Goal: Task Accomplishment & Management: Manage account settings

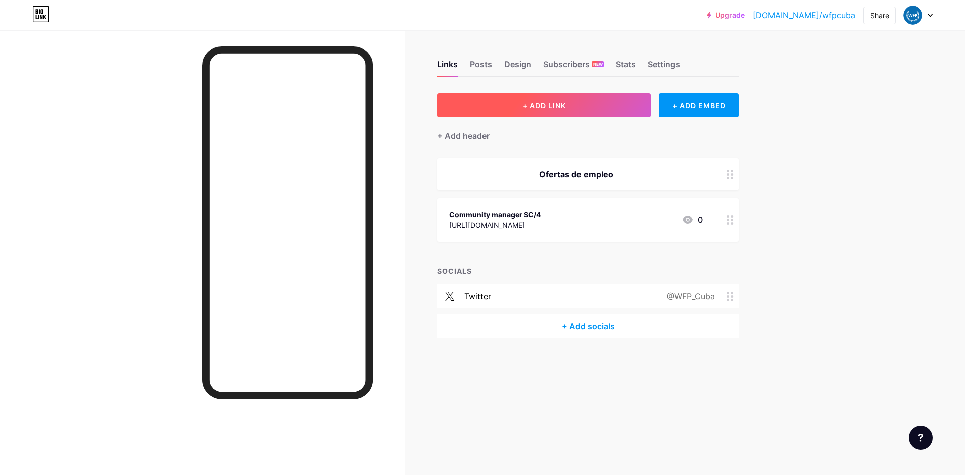
click at [547, 107] on span "+ ADD LINK" at bounding box center [544, 105] width 43 height 9
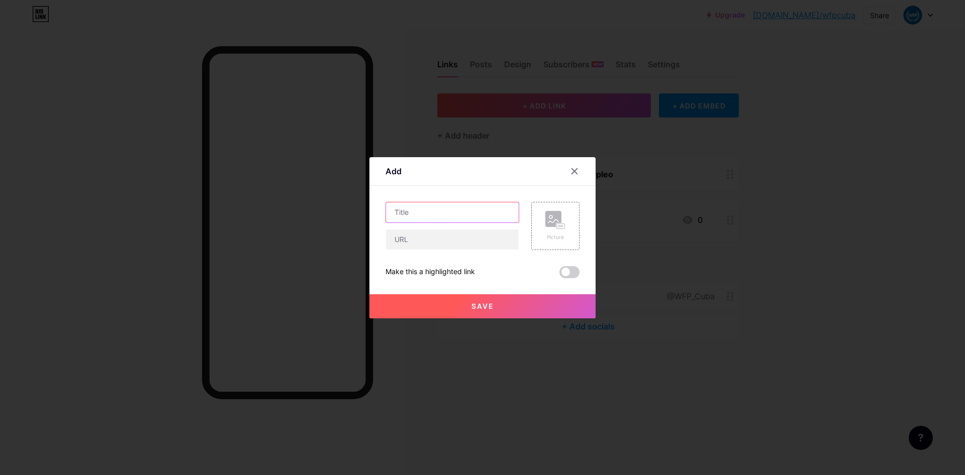
click at [446, 214] on input "text" at bounding box center [452, 212] width 133 height 20
type input "Oficial de Políticas y Programa NOC"
click at [403, 242] on input "text" at bounding box center [452, 240] width 133 height 20
paste input "[URL][DOMAIN_NAME]"
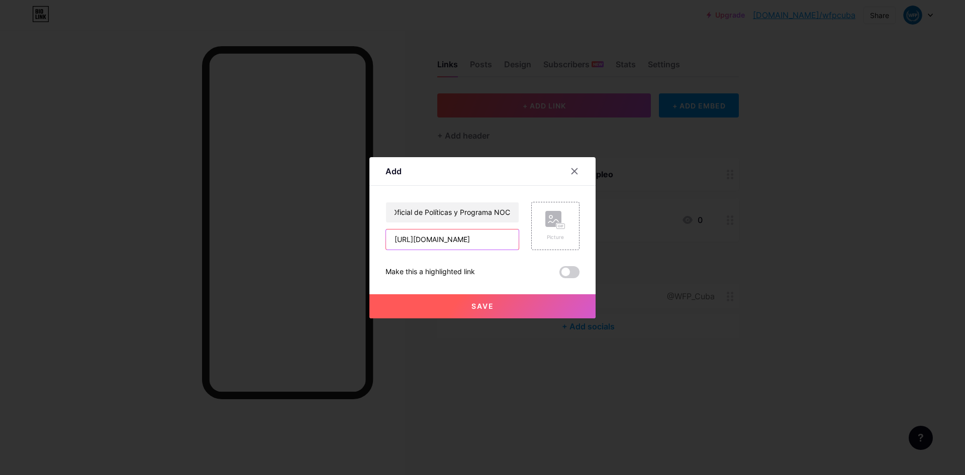
scroll to position [0, 439]
type input "[URL][DOMAIN_NAME]"
click at [458, 308] on button "Save" at bounding box center [482, 306] width 226 height 24
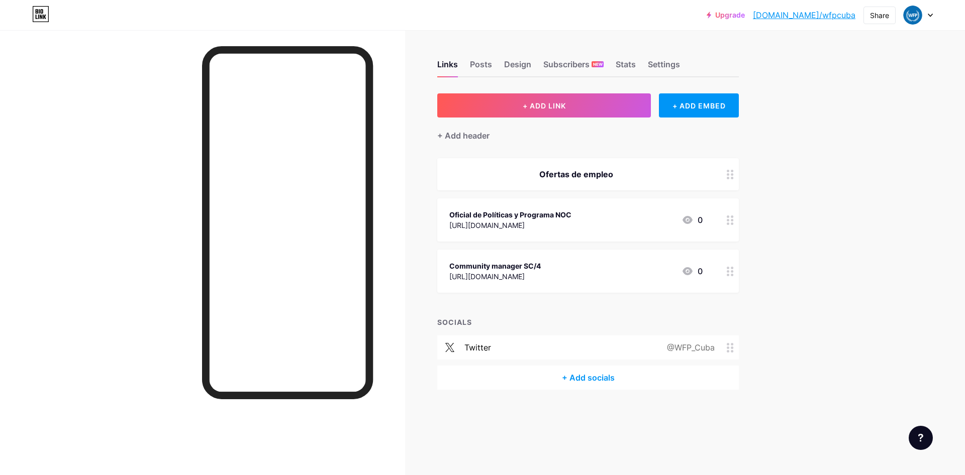
click at [571, 209] on div "Oficial de Políticas y Programa NOC https://wd3.myworkdaysite.com/es/recruiting…" at bounding box center [510, 220] width 122 height 23
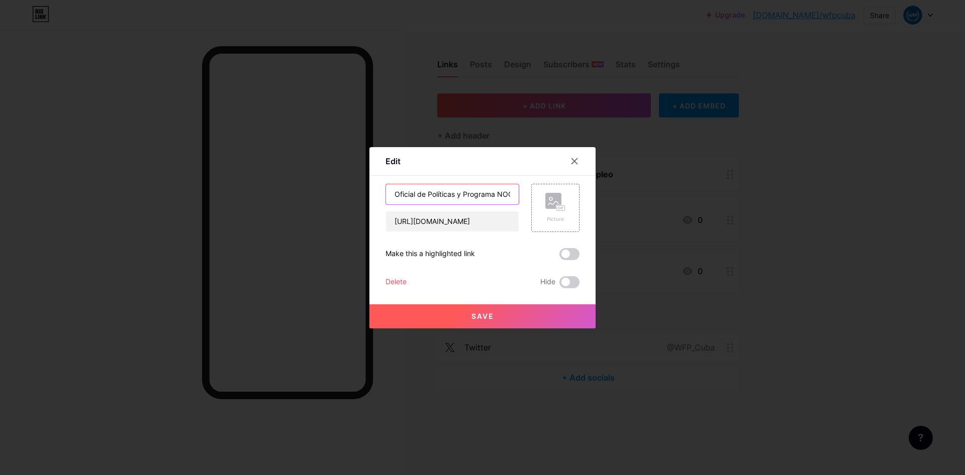
click at [494, 197] on input "Oficial de Políticas y Programa NOC" at bounding box center [452, 194] width 133 height 20
drag, startPoint x: 392, startPoint y: 194, endPoint x: 590, endPoint y: 195, distance: 198.5
click at [519, 195] on div "Oficial de Políticas y Programa NOC" at bounding box center [452, 194] width 134 height 21
paste input "del Programa NOC (Jefe del Programa)"
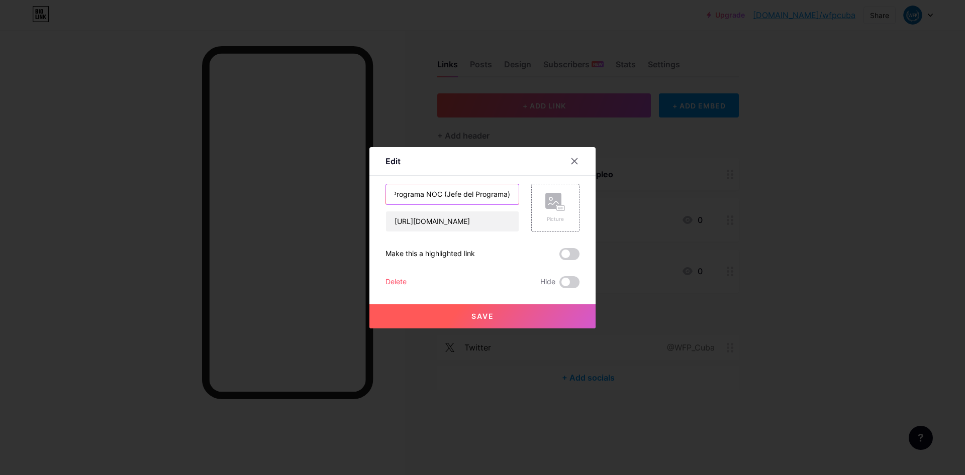
click at [431, 192] on input "Oficial de Políticas del Programa NOC (Jefe del Programa)" at bounding box center [452, 194] width 133 height 20
click at [393, 194] on input "Oficial de Políticas del Programa NOC (Jefe del Programa)" at bounding box center [452, 194] width 133 height 20
type input "Oficial de Políticas y Programa NOC (Jefe del Programa)"
click at [448, 313] on button "Save" at bounding box center [482, 316] width 226 height 24
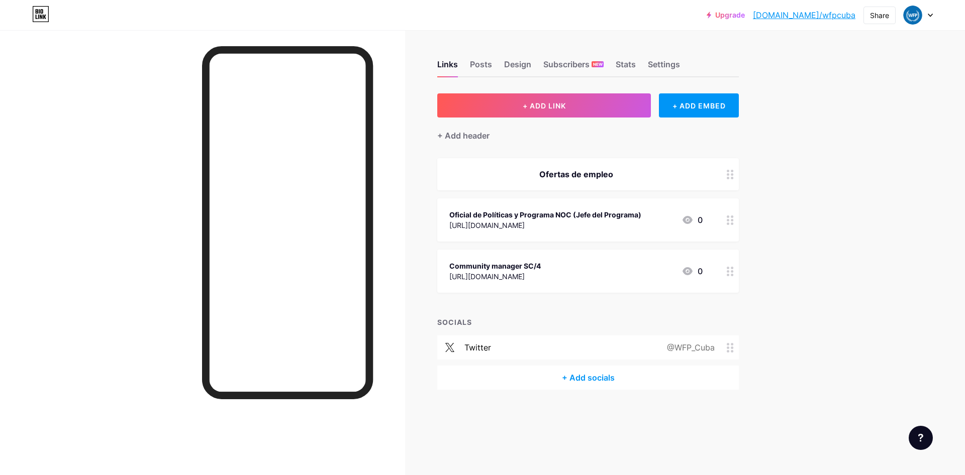
click at [610, 170] on div "Ofertas de empleo" at bounding box center [575, 174] width 253 height 12
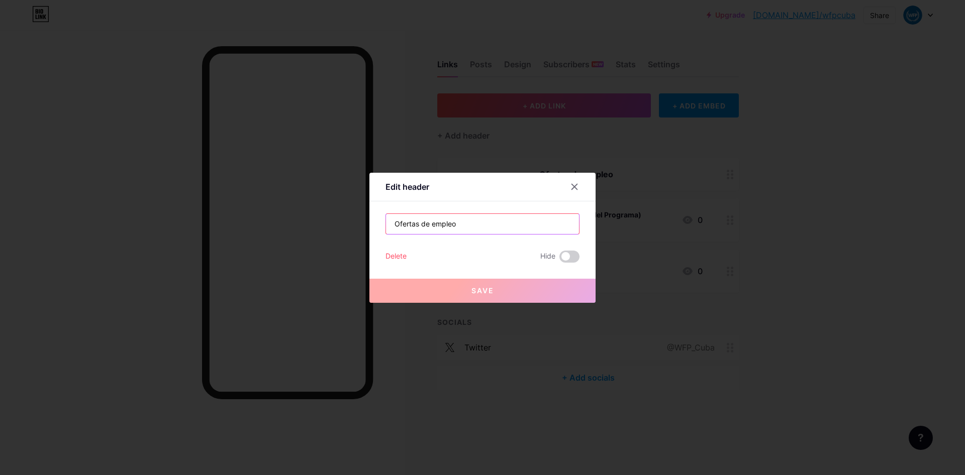
click at [414, 223] on input "Ofertas de empleo" at bounding box center [482, 224] width 193 height 20
click at [575, 186] on icon at bounding box center [575, 187] width 6 height 6
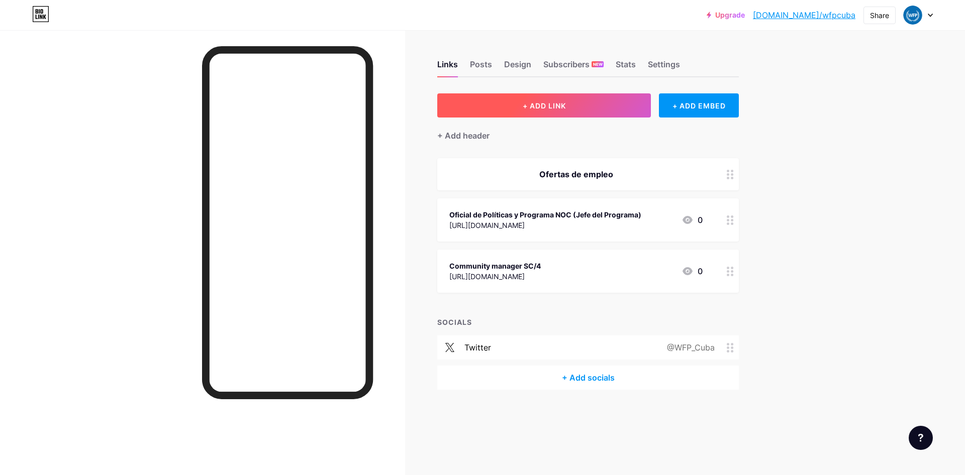
click at [509, 108] on button "+ ADD LINK" at bounding box center [544, 105] width 214 height 24
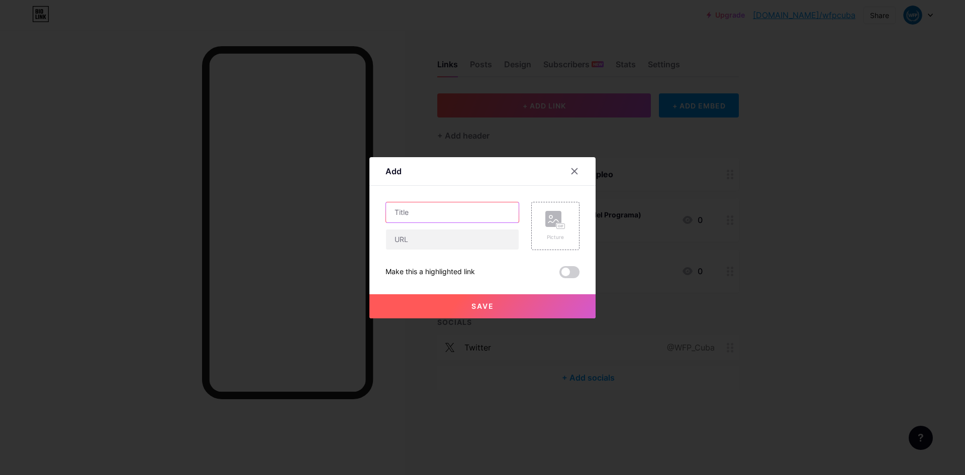
click at [424, 211] on input "text" at bounding box center [452, 212] width 133 height 20
paste input "Programme Policy Officer NOB"
drag, startPoint x: 480, startPoint y: 212, endPoint x: 377, endPoint y: 209, distance: 102.6
click at [386, 209] on input "Programme Policy Officer NOB" at bounding box center [452, 212] width 133 height 20
type input "Oficial de Políticas y Programas NOB"
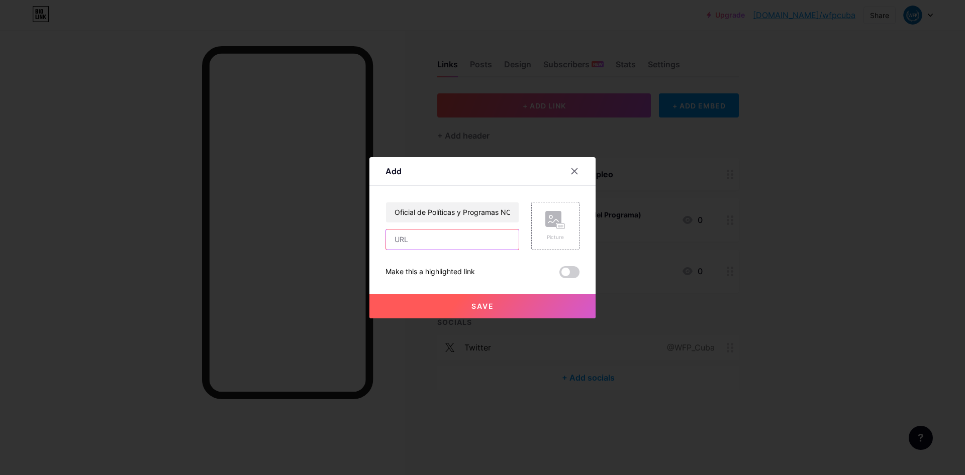
click at [445, 238] on input "text" at bounding box center [452, 240] width 133 height 20
paste input "[URL][DOMAIN_NAME]"
type input "[URL][DOMAIN_NAME]"
click at [456, 310] on button "Save" at bounding box center [482, 306] width 226 height 24
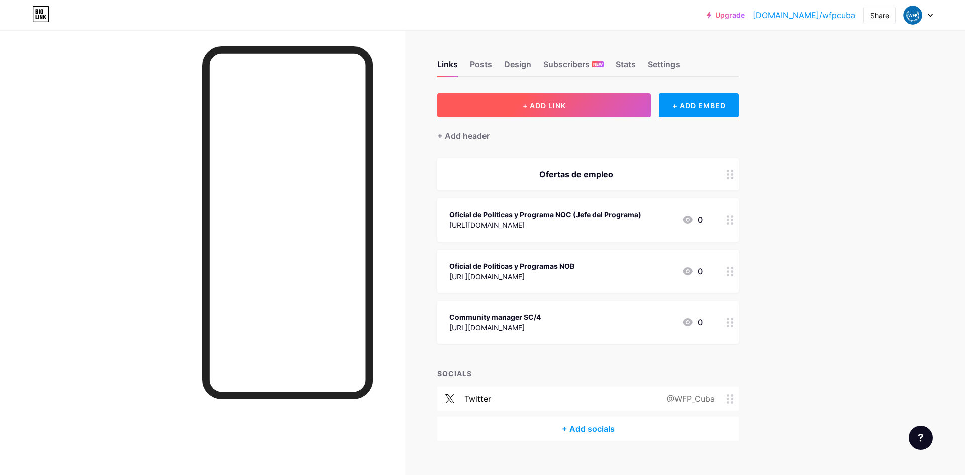
click at [568, 104] on button "+ ADD LINK" at bounding box center [544, 105] width 214 height 24
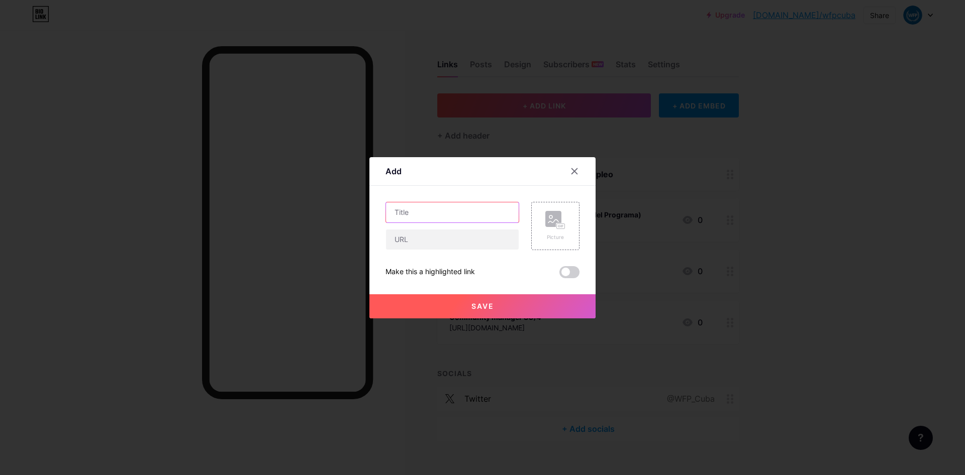
click at [429, 211] on input "text" at bounding box center [452, 212] width 133 height 20
paste input "Oficial de Políticas del Programa NOA (EPR)"
type input "Oficial de Políticas del Programa NOA (Preparación y Respuesta a Emergencias)"
click at [481, 236] on input "text" at bounding box center [452, 240] width 133 height 20
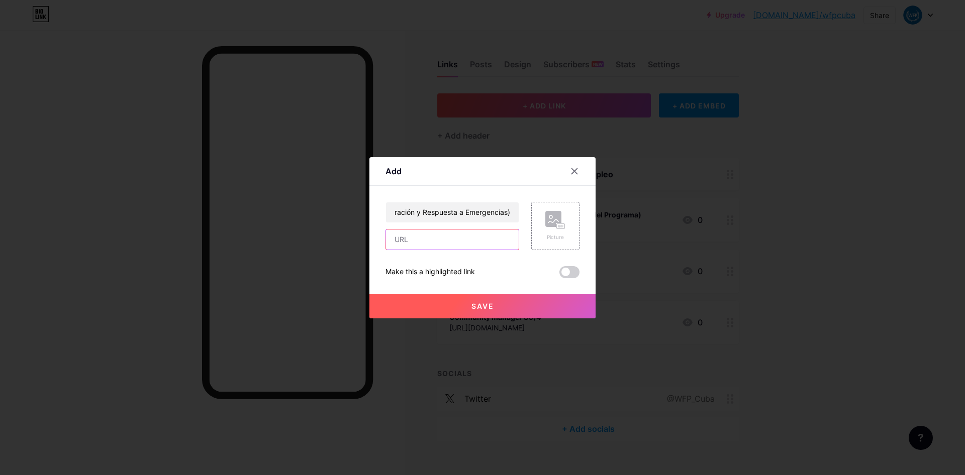
paste input "[URL][DOMAIN_NAME]"
type input "[URL][DOMAIN_NAME]"
click at [479, 306] on span "Save" at bounding box center [482, 306] width 23 height 9
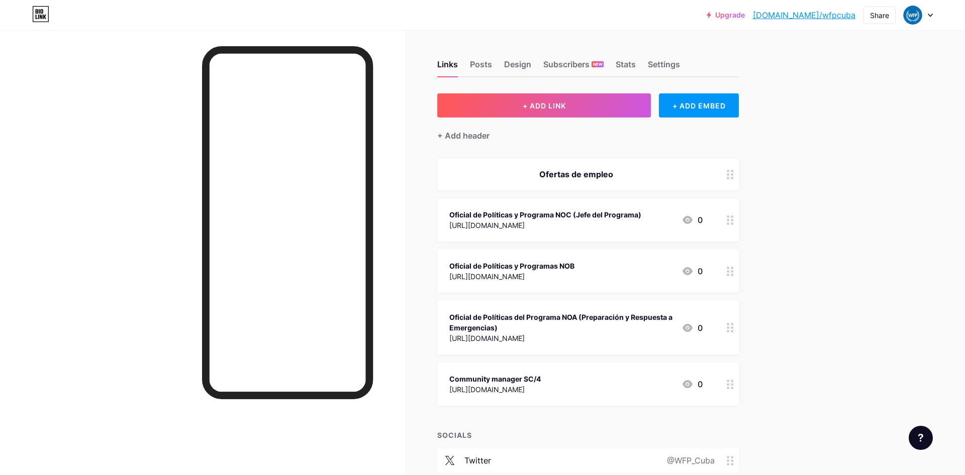
click at [624, 320] on div "Oficial de Políticas del Programa NOA (Preparación y Respuesta a Emergencias)" at bounding box center [561, 322] width 224 height 21
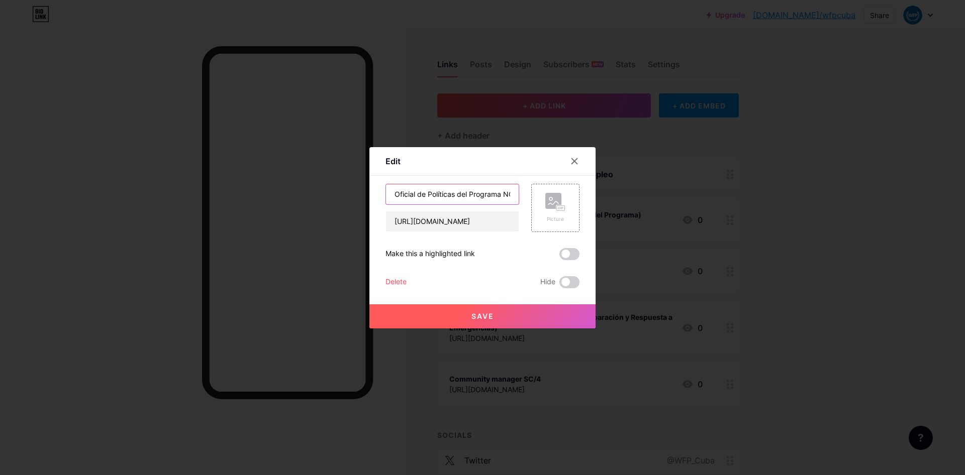
click at [468, 193] on input "Oficial de Políticas del Programa NOA (Preparación y Respuesta a Emergencias)" at bounding box center [452, 194] width 133 height 20
type input "Oficial de Políticas y Programas NOA (Preparación y Respuesta a Emergencias)"
click at [470, 314] on button "Save" at bounding box center [482, 316] width 226 height 24
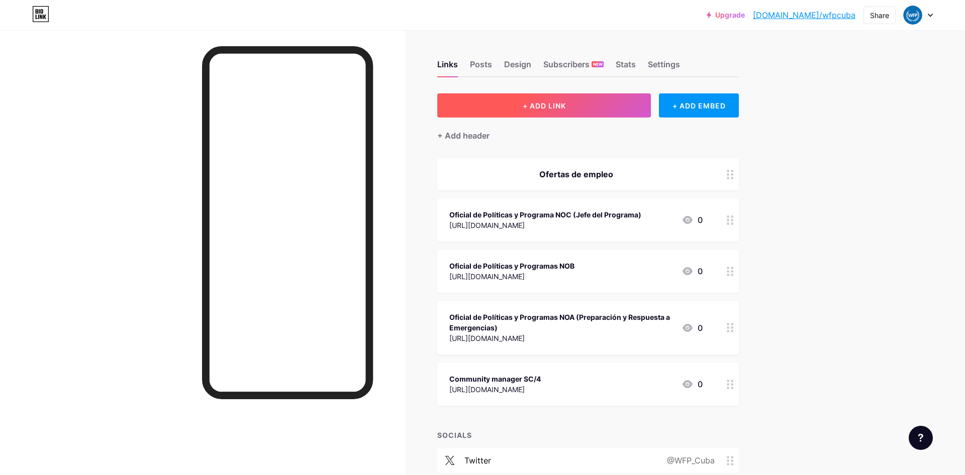
click at [570, 106] on button "+ ADD LINK" at bounding box center [544, 105] width 214 height 24
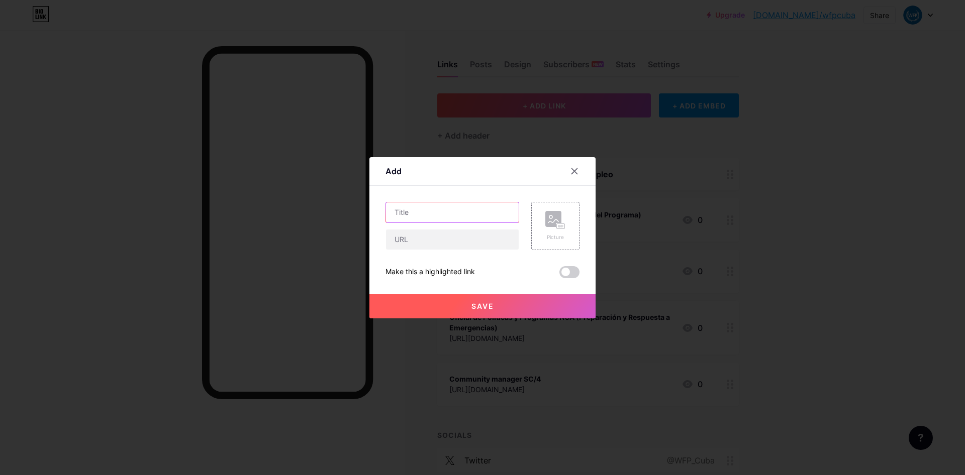
click at [405, 213] on input "text" at bounding box center [452, 212] width 133 height 20
paste input "Oficial de Políticas del Programa NOA (M&E/VAM)"
click at [488, 213] on input "Oficial de Políticas del Programa NOA (M&E/VAM)" at bounding box center [452, 212] width 133 height 20
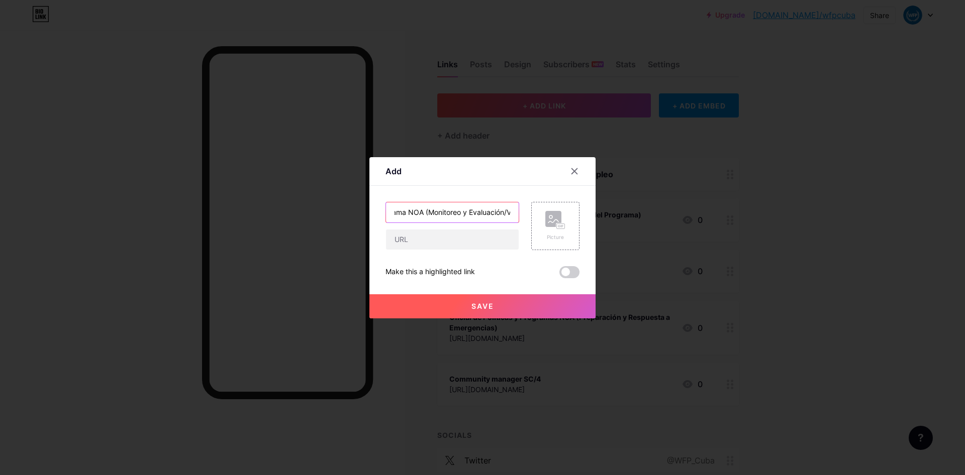
type input "Oficial de Políticas del Programa NOA (Monitoreo y Evaluación/VAM)"
click at [481, 241] on input "text" at bounding box center [452, 240] width 133 height 20
paste input "[URL][DOMAIN_NAME]"
type input "[URL][DOMAIN_NAME]"
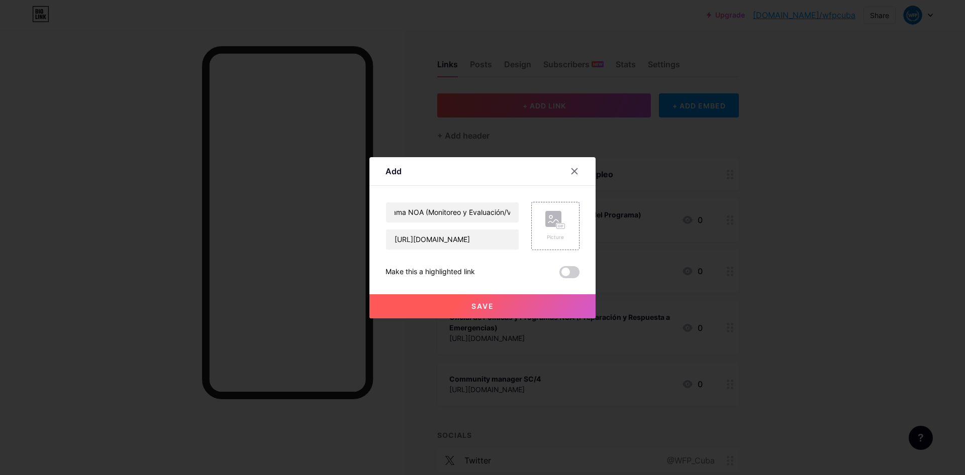
click at [479, 306] on span "Save" at bounding box center [482, 306] width 23 height 9
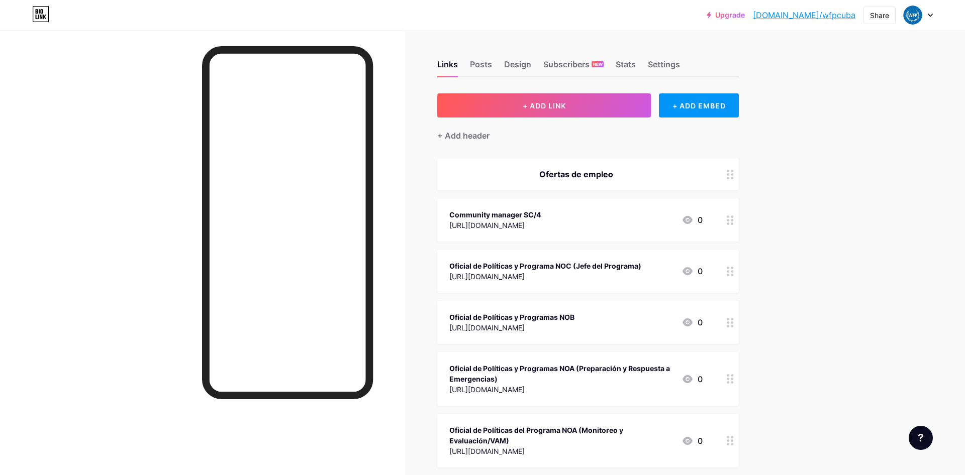
click at [814, 292] on div "Upgrade bio.link/wfpcub... bio.link/wfpcuba Share Switch accounts WFP Cuba bio.…" at bounding box center [482, 307] width 965 height 615
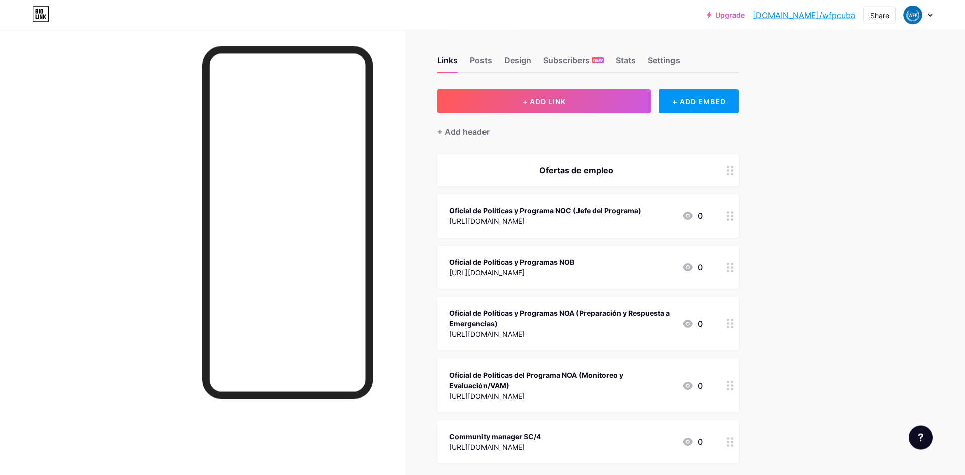
scroll to position [0, 0]
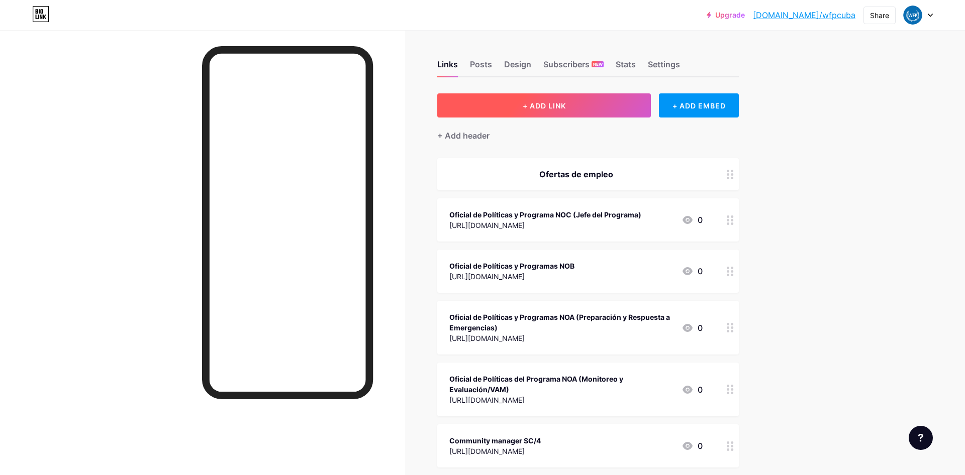
click at [545, 108] on span "+ ADD LINK" at bounding box center [544, 105] width 43 height 9
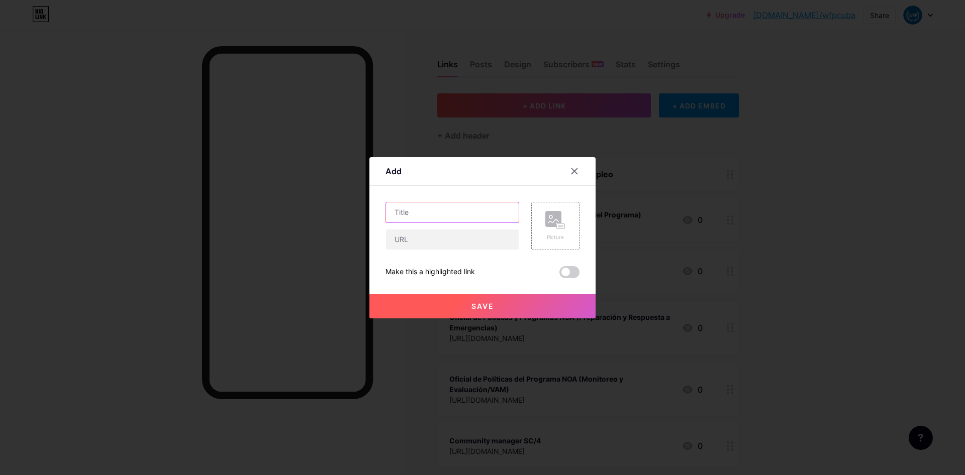
click at [425, 212] on input "text" at bounding box center [452, 212] width 133 height 20
paste input "Asistente de Programas SC-5 (CBT)"
click at [506, 211] on input "Asistente de Programas SC-5 (CBT)" at bounding box center [452, 212] width 133 height 20
paste input "Transferencias en efectivo"
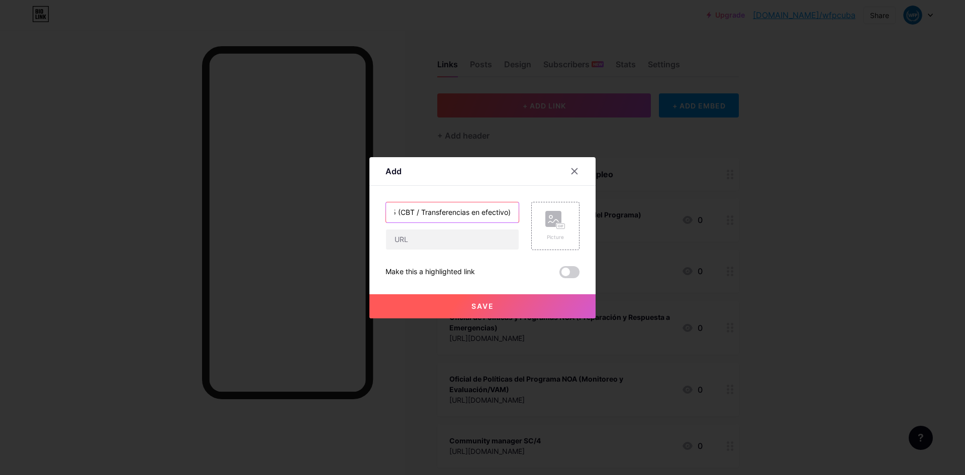
scroll to position [0, 98]
type input "Asistente de Programas SC-5 (CBT / Transferencias en efectivo))"
click at [452, 236] on input "text" at bounding box center [452, 240] width 133 height 20
paste input "[URL][DOMAIN_NAME]"
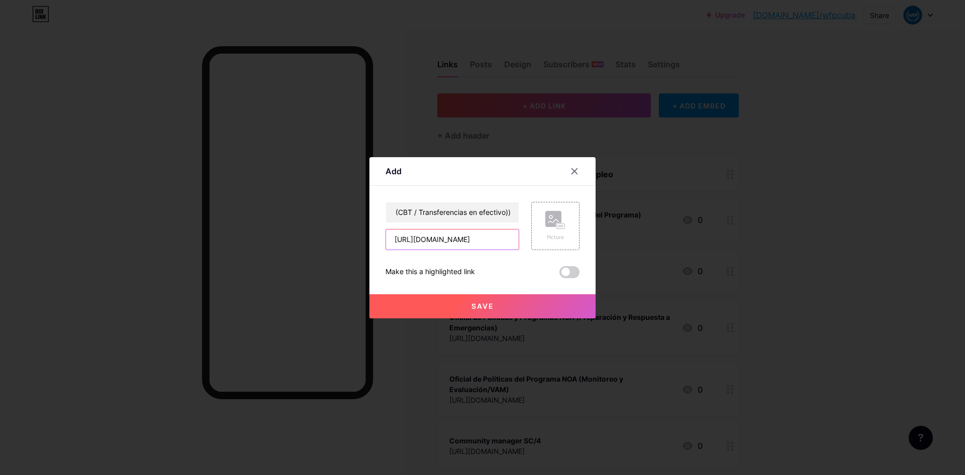
type input "[URL][DOMAIN_NAME]"
click at [465, 303] on button "Save" at bounding box center [482, 306] width 226 height 24
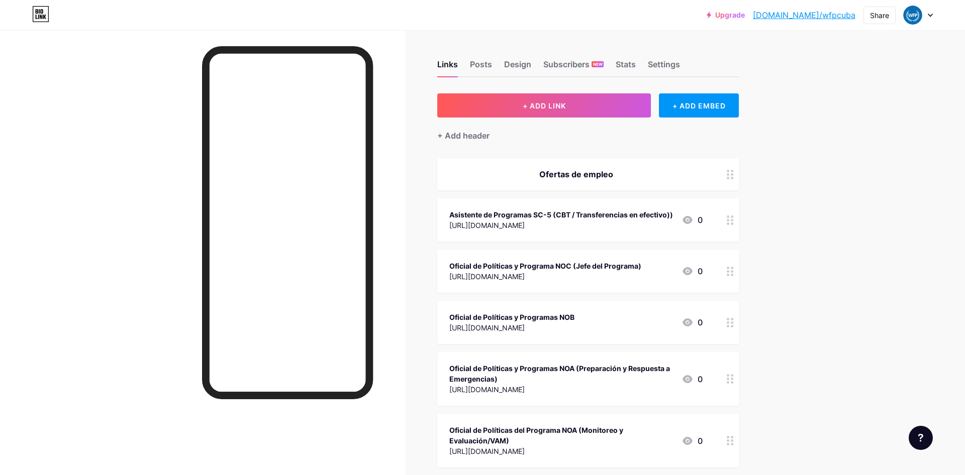
click at [769, 263] on div "Links Posts Design Subscribers NEW Stats Settings + ADD LINK + ADD EMBED + Add …" at bounding box center [390, 348] width 781 height 636
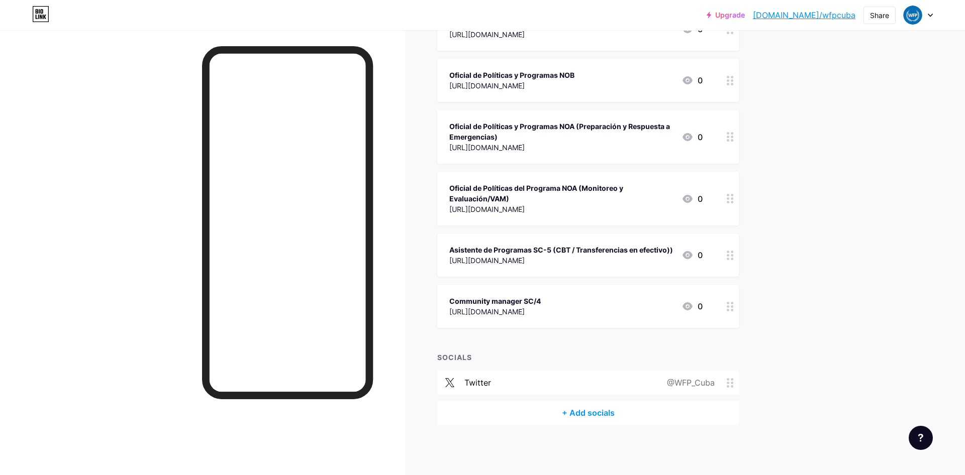
scroll to position [0, 0]
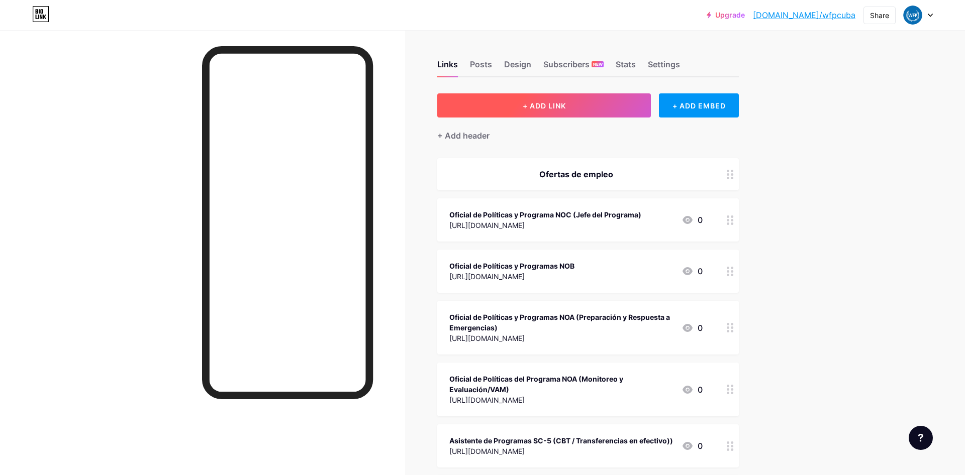
click at [522, 101] on button "+ ADD LINK" at bounding box center [544, 105] width 214 height 24
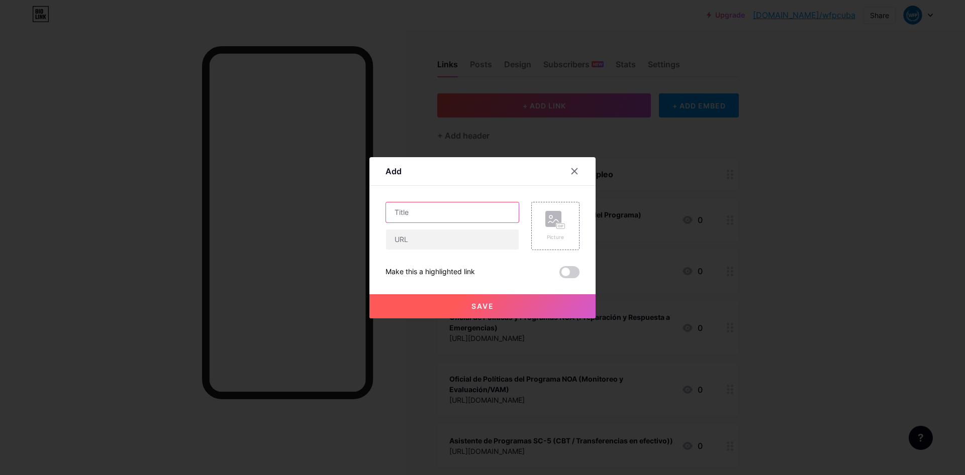
click at [397, 206] on input "text" at bounding box center [452, 212] width 133 height 20
paste input "Asistente de Programas SC-5 (Manejo de Alimentos)"
type input "Asistente de Programas SC-5 (Manejo de Alimentos)"
click at [499, 244] on input "text" at bounding box center [452, 240] width 133 height 20
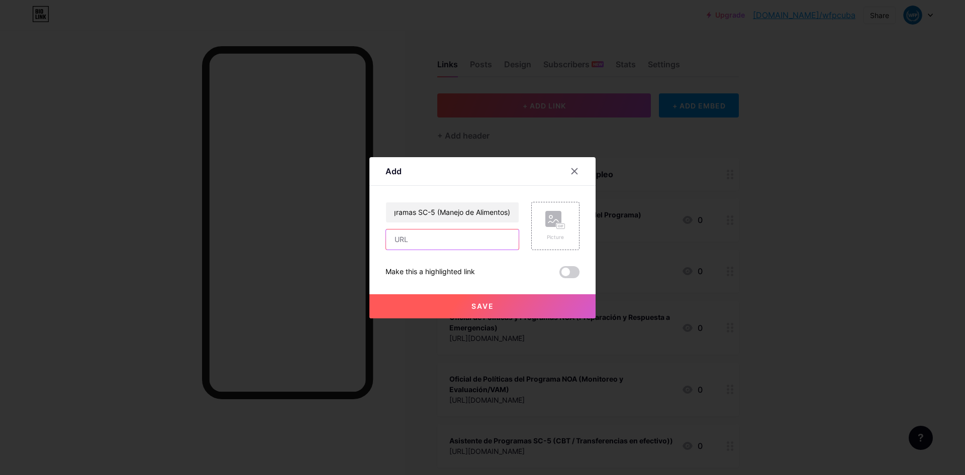
paste input "[URL][DOMAIN_NAME]"
type input "[URL][DOMAIN_NAME]"
click at [479, 302] on span "Save" at bounding box center [482, 306] width 23 height 9
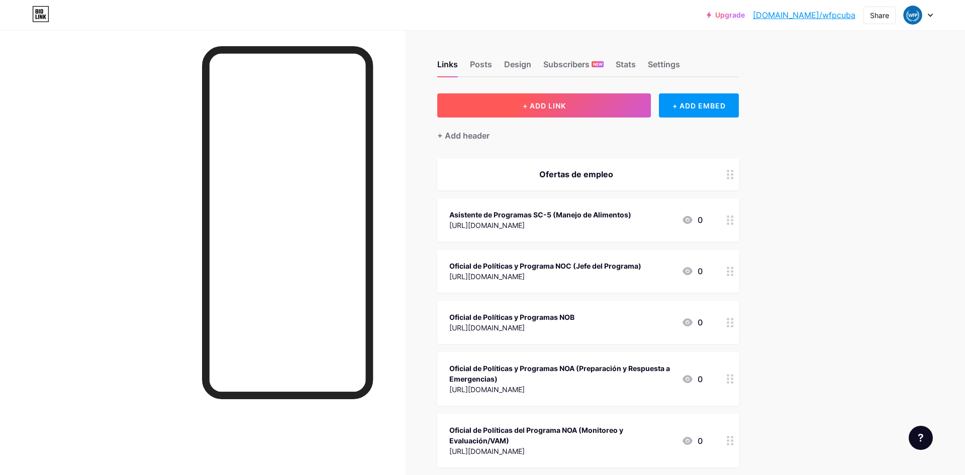
click at [601, 109] on button "+ ADD LINK" at bounding box center [544, 105] width 214 height 24
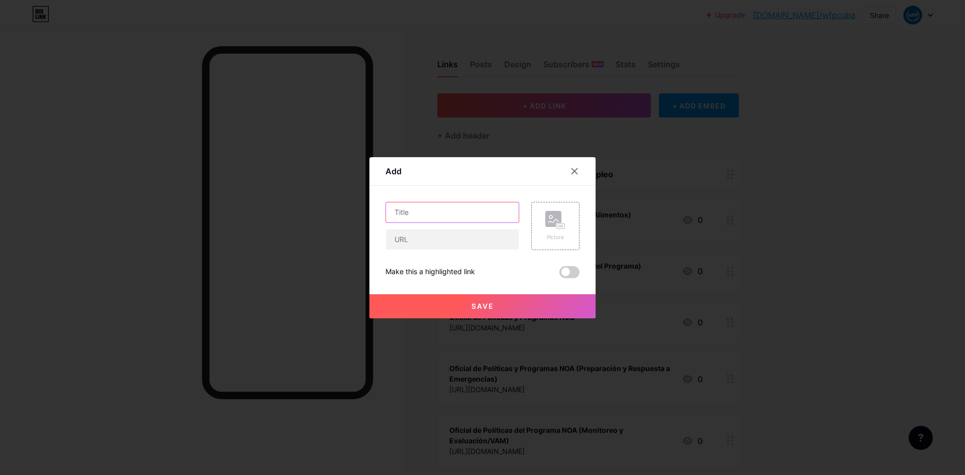
click at [454, 213] on input "text" at bounding box center [452, 212] width 133 height 20
paste input "Asistente de Comunicación G5"
type input "Asistente de Comunicación G5"
click at [433, 239] on input "text" at bounding box center [452, 240] width 133 height 20
paste input "[URL][DOMAIN_NAME]"
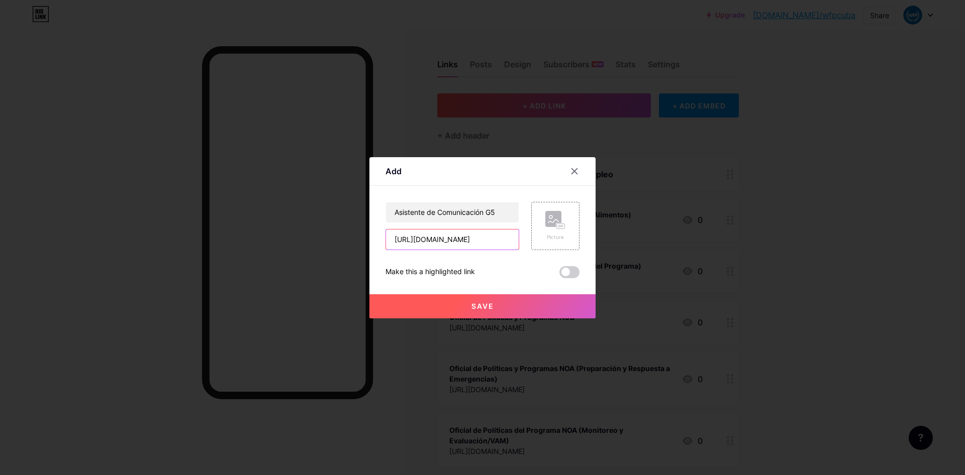
scroll to position [0, 357]
type input "[URL][DOMAIN_NAME]"
click at [449, 306] on button "Save" at bounding box center [482, 306] width 226 height 24
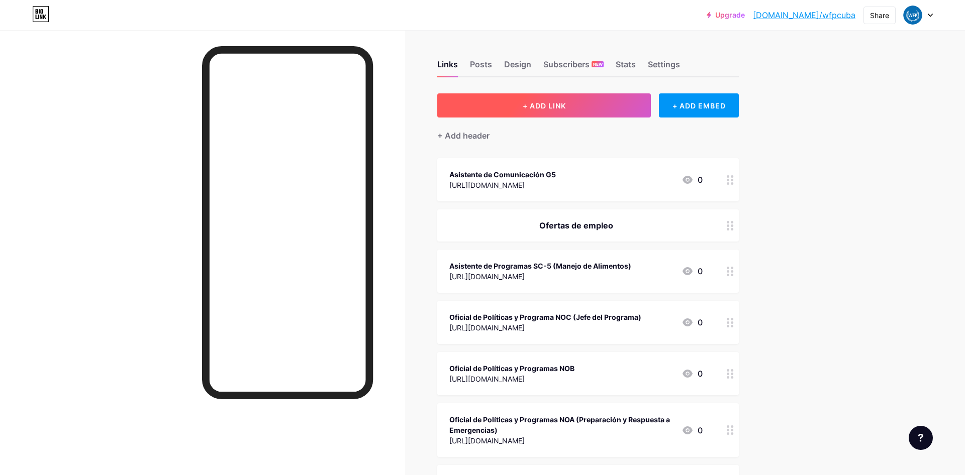
click at [547, 106] on span "+ ADD LINK" at bounding box center [544, 105] width 43 height 9
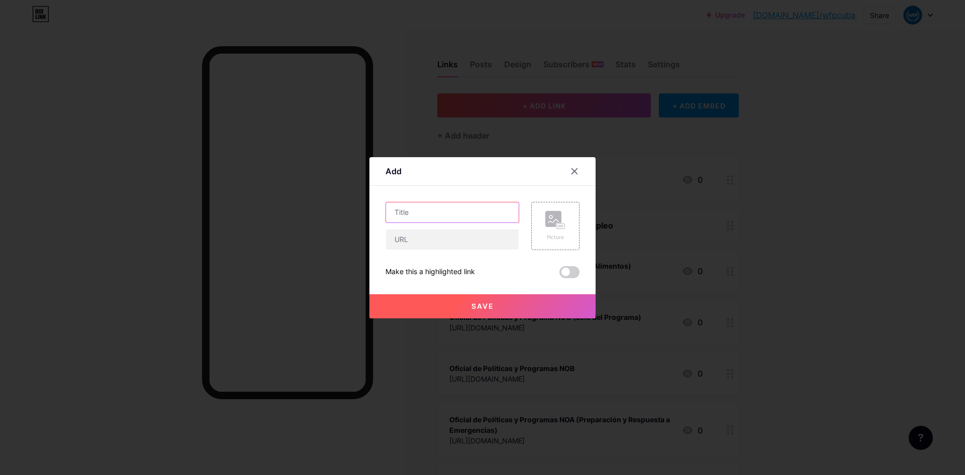
click at [437, 216] on input "text" at bounding box center [452, 212] width 133 height 20
paste input "Responsable de la cadena de suministro NOA"
drag, startPoint x: 402, startPoint y: 212, endPoint x: 366, endPoint y: 212, distance: 35.7
click at [386, 212] on input "Responsable de la cadena de suministro NOA" at bounding box center [452, 212] width 133 height 20
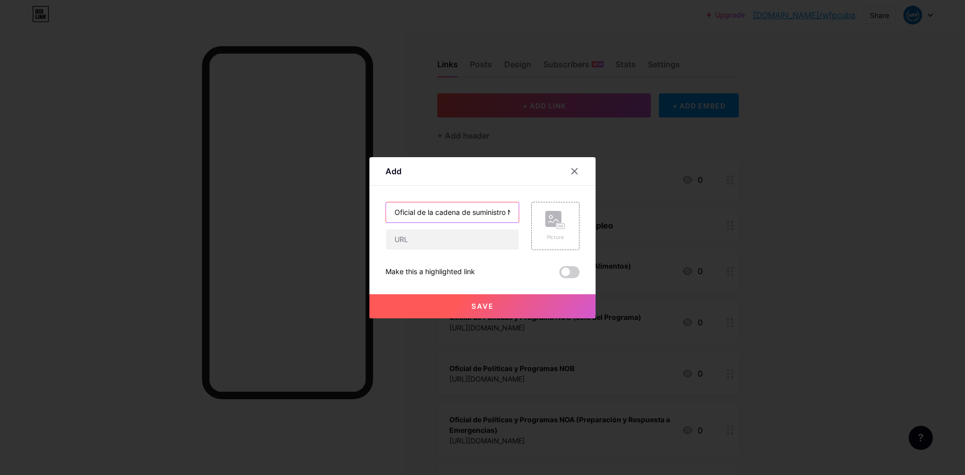
click at [432, 213] on input "Oficial de la cadena de suministro NOA" at bounding box center [452, 212] width 133 height 20
type input "Oficial [PERSON_NAME] de suministro NOA"
click at [452, 243] on input "text" at bounding box center [452, 240] width 133 height 20
paste input "[URL][DOMAIN_NAME]"
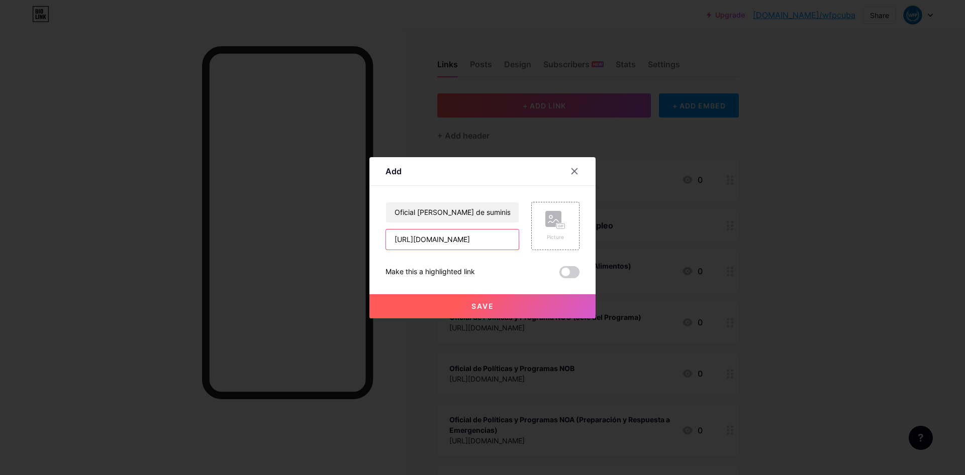
type input "[URL][DOMAIN_NAME]"
click at [458, 305] on button "Save" at bounding box center [482, 306] width 226 height 24
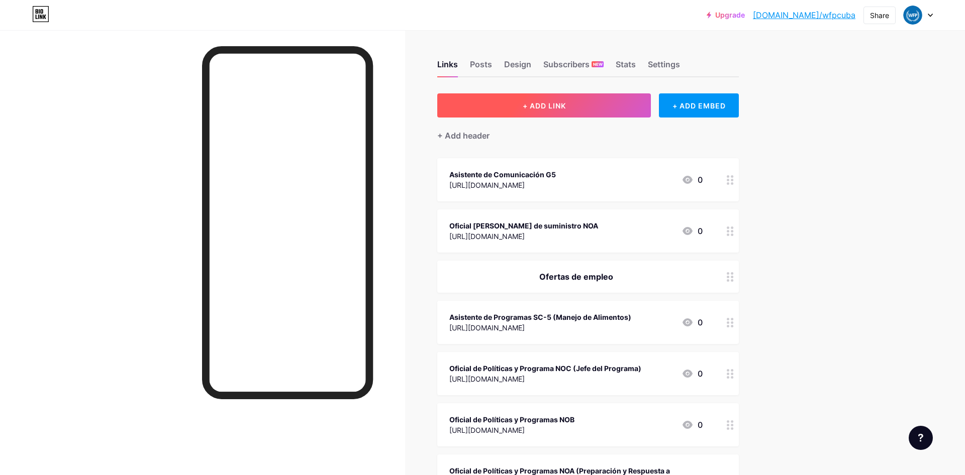
click at [550, 102] on span "+ ADD LINK" at bounding box center [544, 105] width 43 height 9
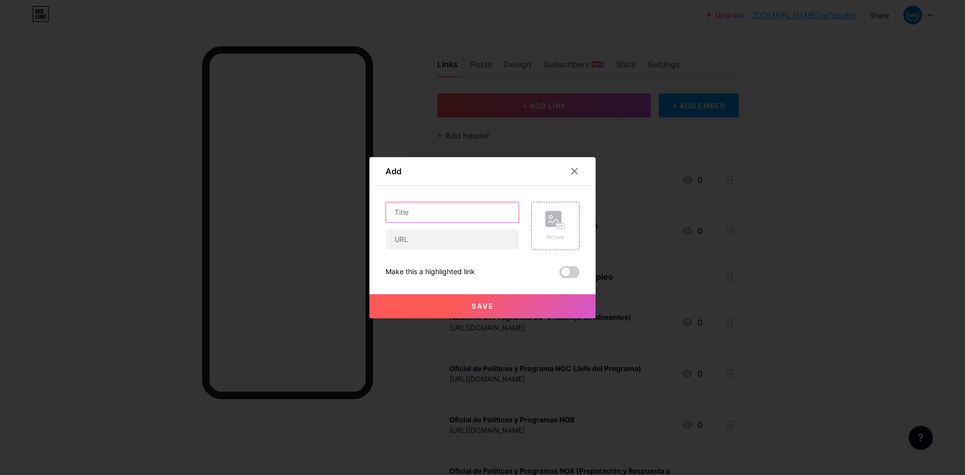
click at [412, 216] on input "text" at bounding box center [452, 212] width 133 height 20
type input "Oficial de Recursos Humanos NOA"
click at [394, 243] on input "text" at bounding box center [452, 240] width 133 height 20
paste input "[URL][DOMAIN_NAME]"
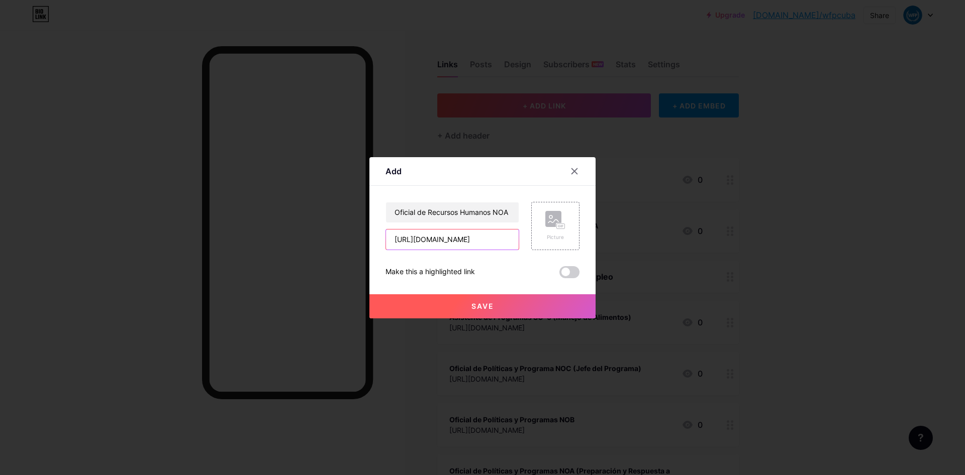
type input "[URL][DOMAIN_NAME]"
click at [465, 304] on button "Save" at bounding box center [482, 306] width 226 height 24
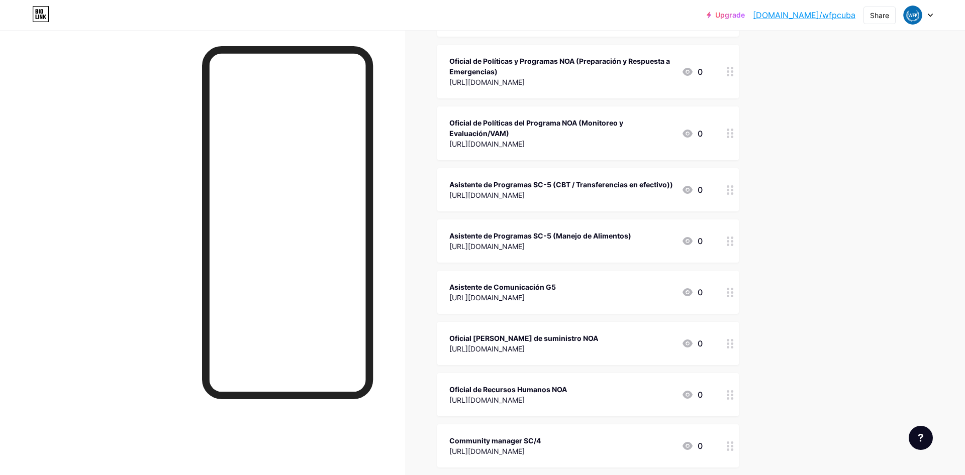
scroll to position [307, 0]
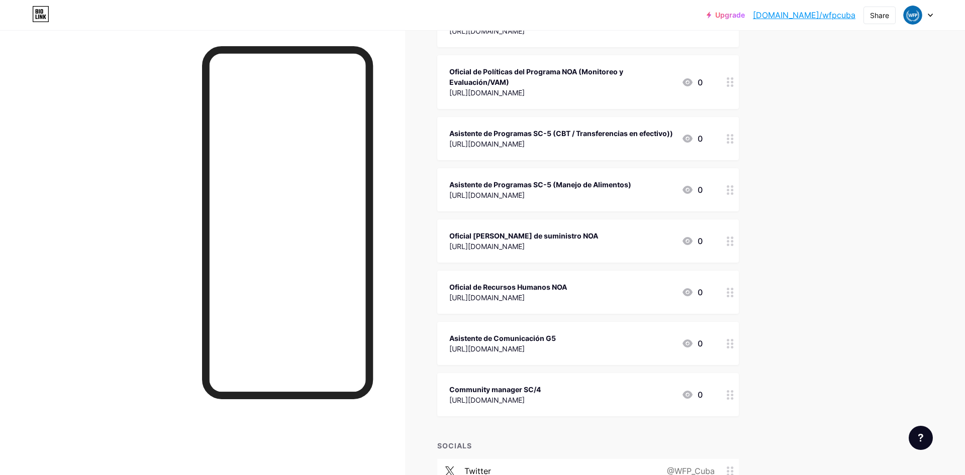
click at [856, 315] on div "Upgrade bio.link/wfpcub... bio.link/wfpcuba Share Switch accounts WFP Cuba bio.…" at bounding box center [482, 128] width 965 height 871
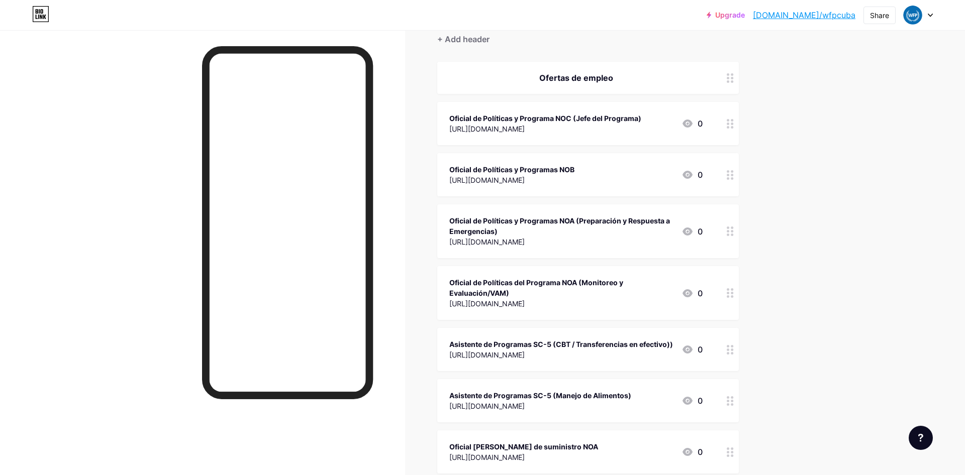
scroll to position [0, 0]
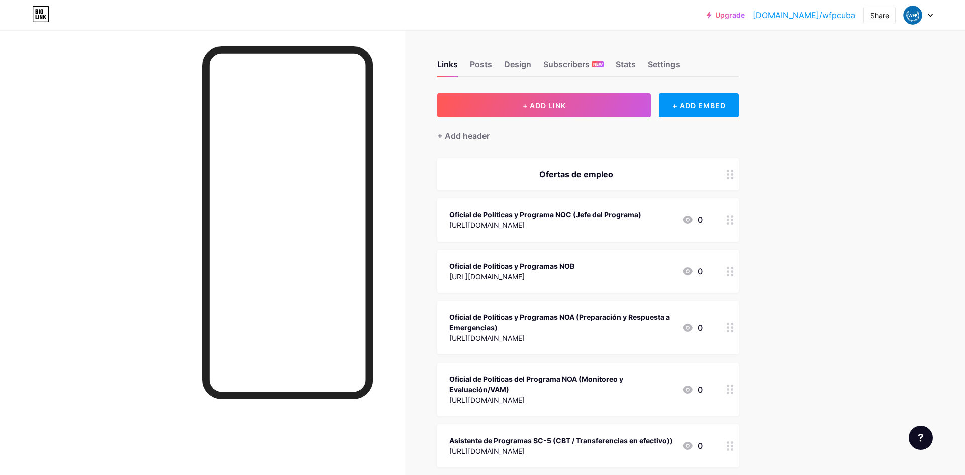
click at [629, 215] on div "Oficial de Políticas y Programa NOC (Jefe del Programa)" at bounding box center [545, 215] width 192 height 11
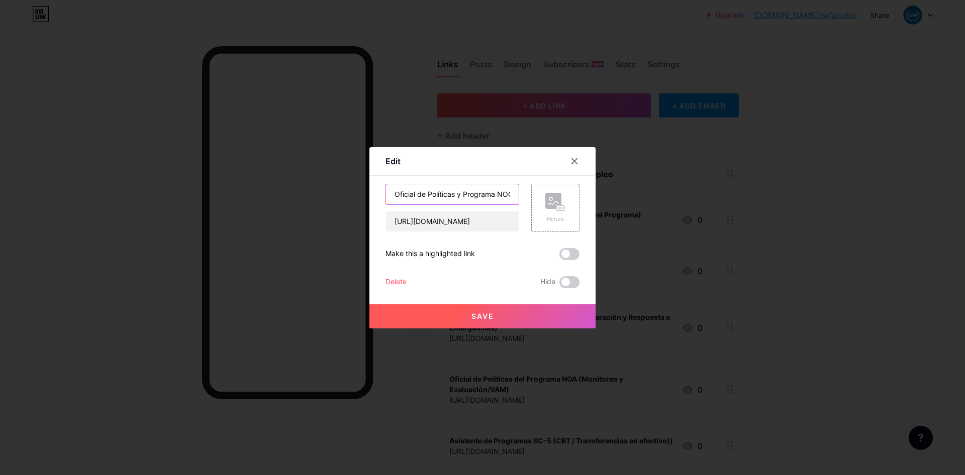
click at [500, 196] on input "Oficial de Políticas y Programa NOC (Jefe del Programa)" at bounding box center [452, 194] width 133 height 20
type input "Oficial de Políticas y Programa NOC (Jefe de Programas)"
click at [450, 316] on button "Save" at bounding box center [482, 316] width 226 height 24
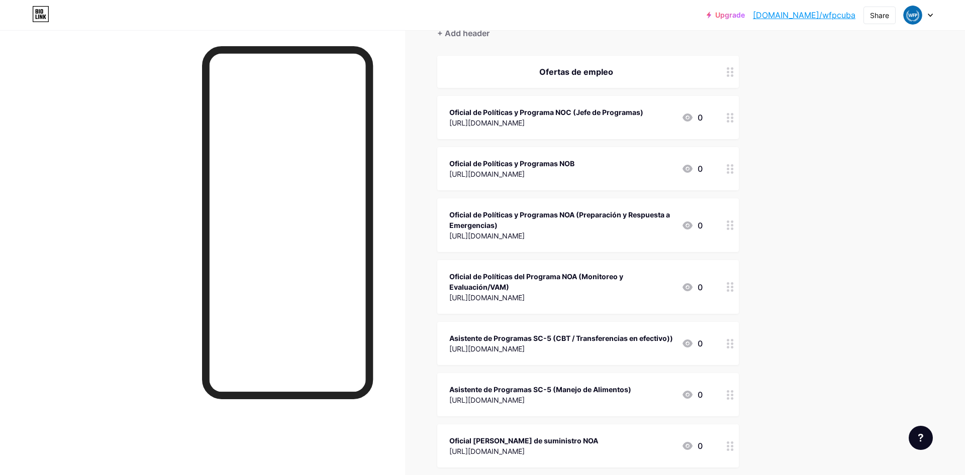
scroll to position [154, 0]
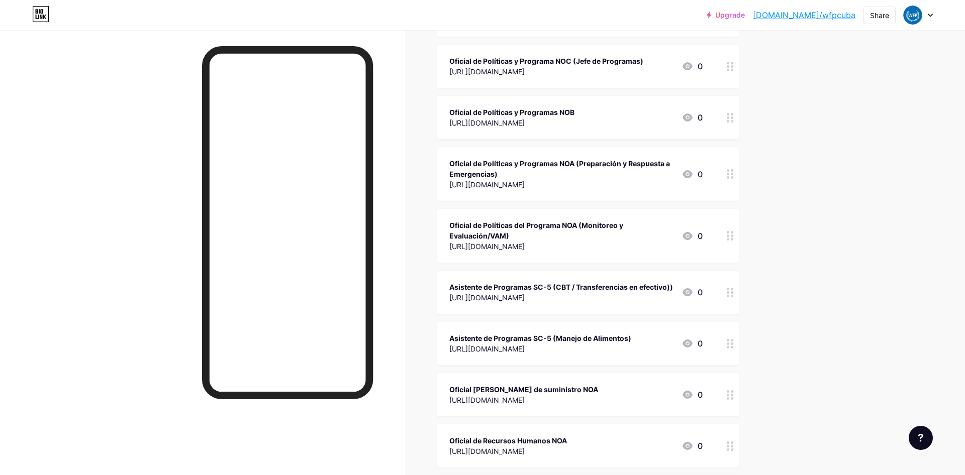
click at [595, 229] on div "Oficial de Políticas del Programa NOA (Monitoreo y Evaluación/VAM)" at bounding box center [561, 230] width 224 height 21
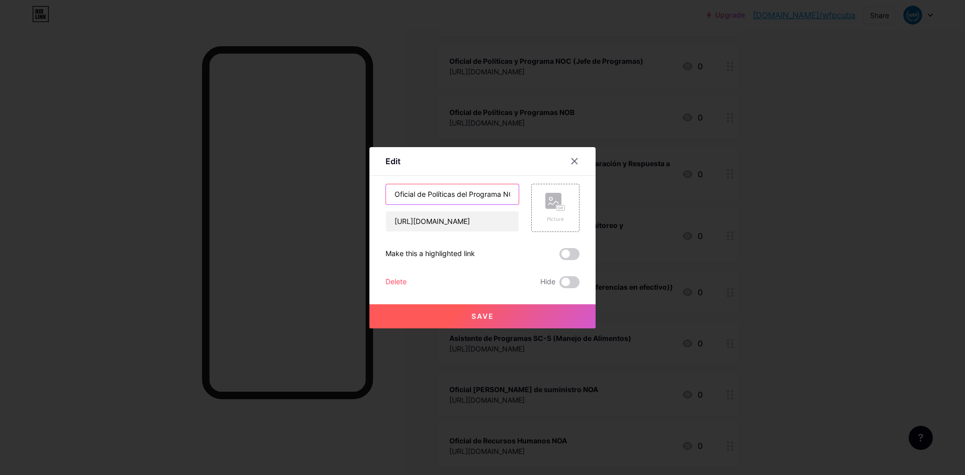
click at [468, 193] on input "Oficial de Políticas del Programa NOA (Monitoreo y Evaluación/VAM)" at bounding box center [452, 194] width 133 height 20
type input "Oficial de Políticas y Programas NOA (Monitoreo y Evaluación/VAM)"
click at [482, 311] on button "Save" at bounding box center [482, 316] width 226 height 24
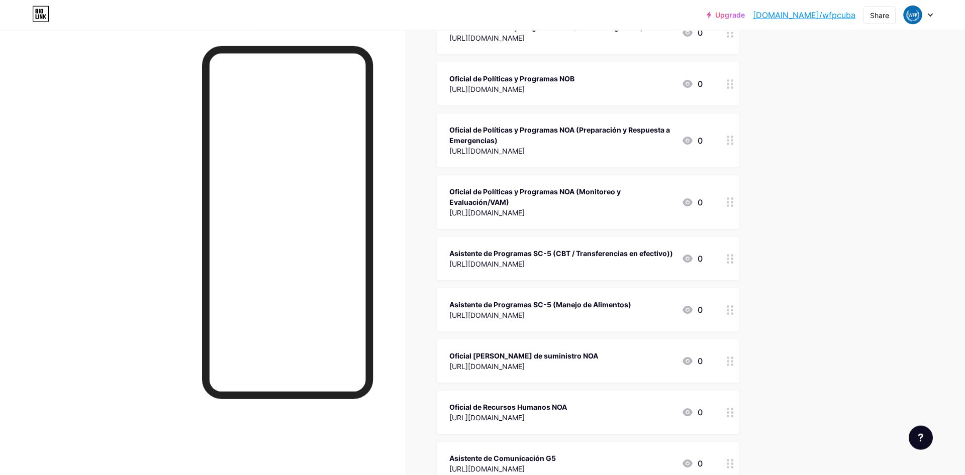
scroll to position [205, 0]
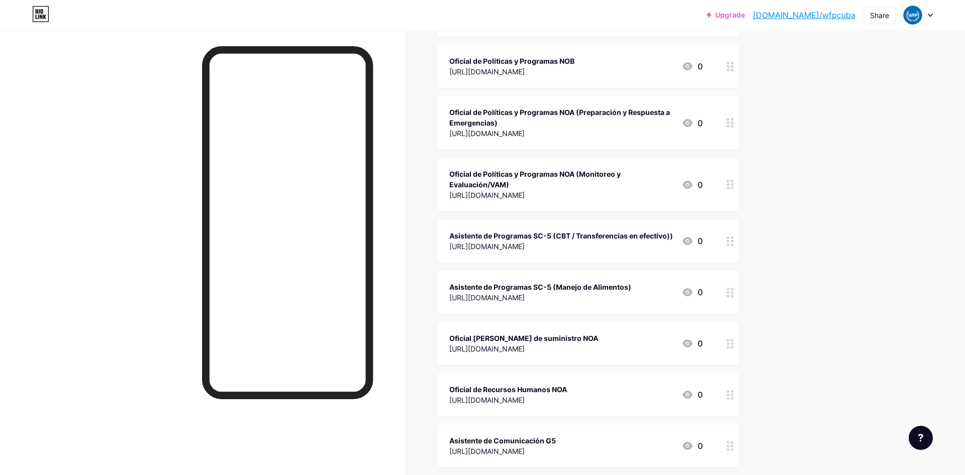
click at [524, 235] on div "Asistente de Programas SC-5 (CBT / Transferencias en efectivo))" at bounding box center [561, 236] width 224 height 11
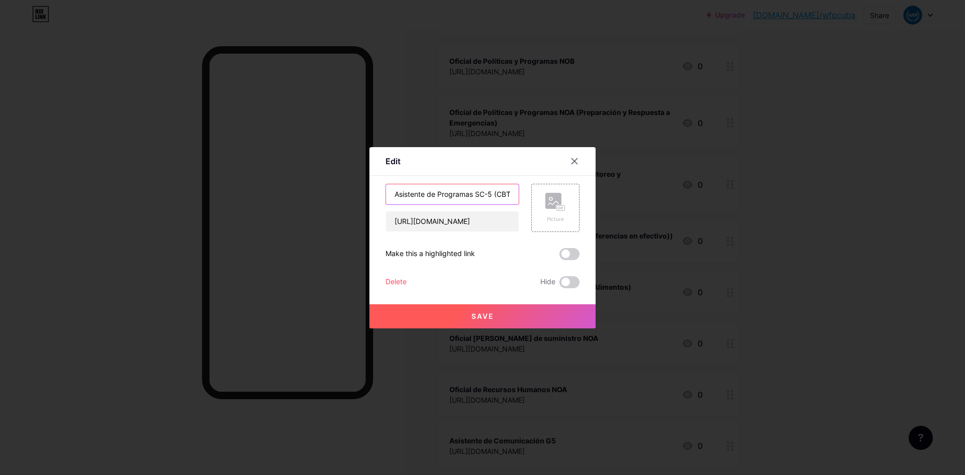
click at [498, 197] on input "Asistente de Programas SC-5 (CBT / Transferencias en efectivo))" at bounding box center [452, 194] width 133 height 20
type input "Asistente de Programas SC-5 (CBT / Transferencias en efectivo)"
click at [497, 322] on button "Save" at bounding box center [482, 316] width 226 height 24
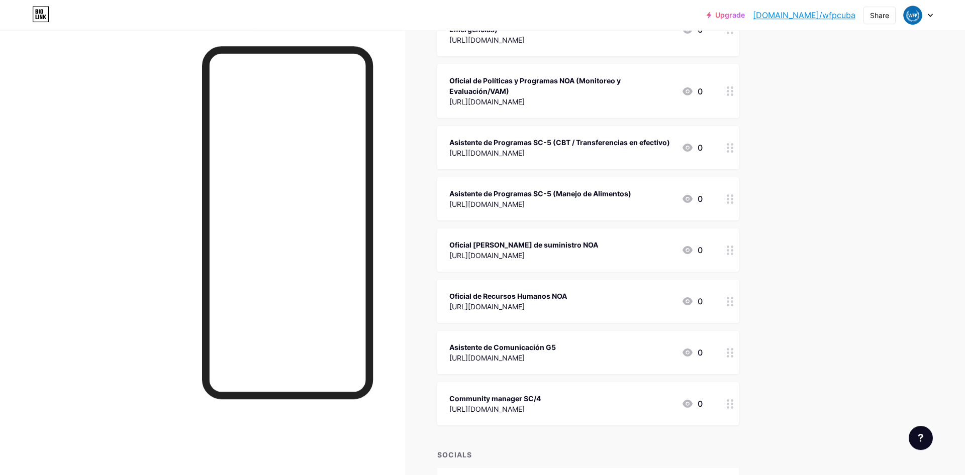
scroll to position [307, 0]
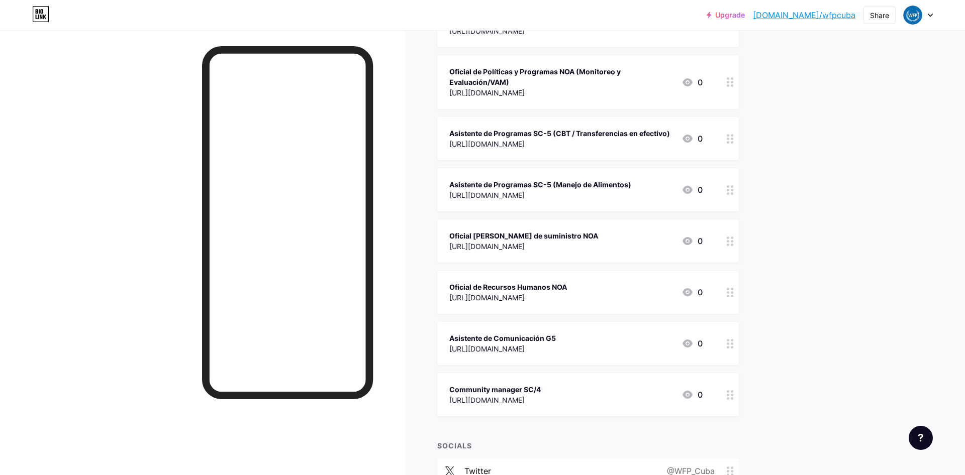
click at [553, 238] on div "Oficial [PERSON_NAME] de suministro NOA" at bounding box center [523, 236] width 149 height 11
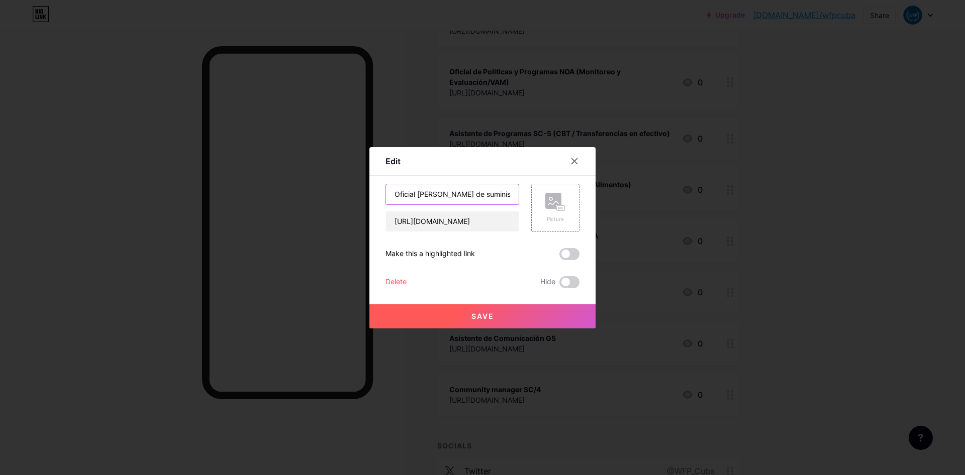
click at [431, 194] on input "Oficial [PERSON_NAME] de suministro NOA" at bounding box center [452, 194] width 133 height 20
click at [468, 193] on input "Oficial [PERSON_NAME] de suministro NOA" at bounding box center [452, 194] width 133 height 20
type input "Oficial [PERSON_NAME] de Suministro NOA"
click at [516, 318] on button "Save" at bounding box center [482, 316] width 226 height 24
